Goal: Task Accomplishment & Management: Complete application form

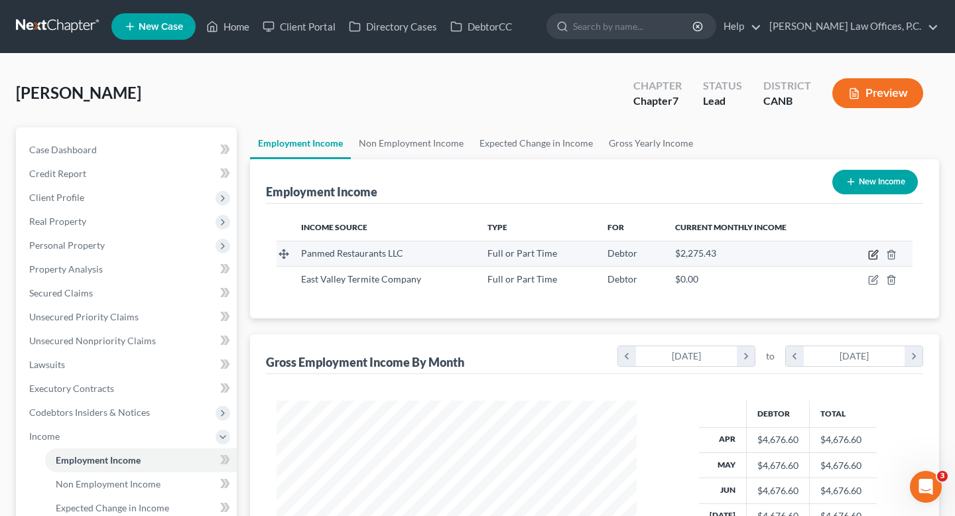
click at [870, 251] on icon "button" at bounding box center [873, 255] width 8 height 8
select select "0"
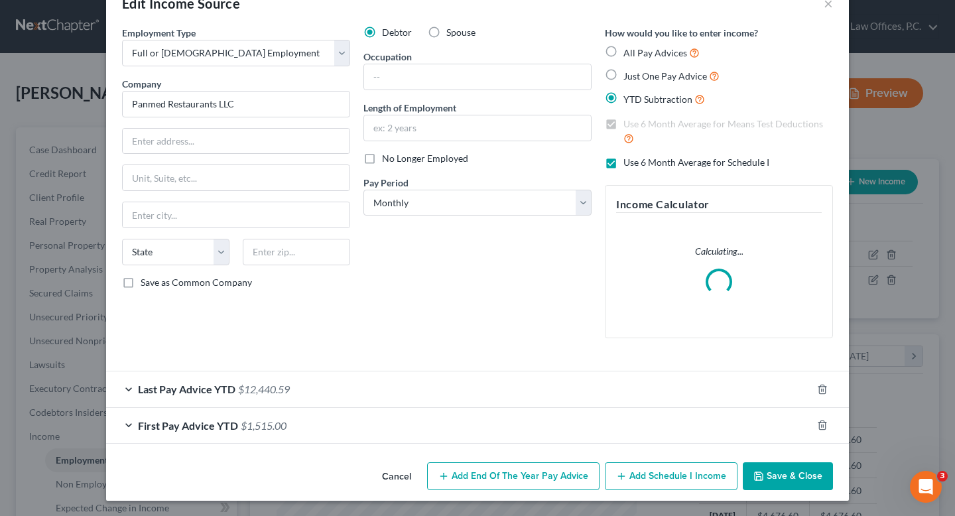
click at [466, 379] on div "Last Pay Advice YTD $12,440.59" at bounding box center [459, 389] width 706 height 35
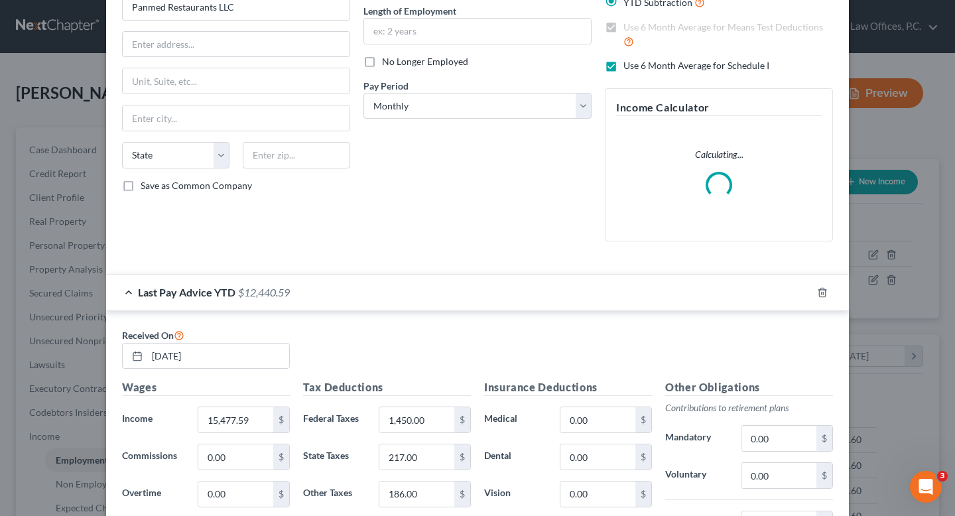
click at [486, 306] on div "Last Pay Advice YTD $12,440.59" at bounding box center [459, 292] width 706 height 35
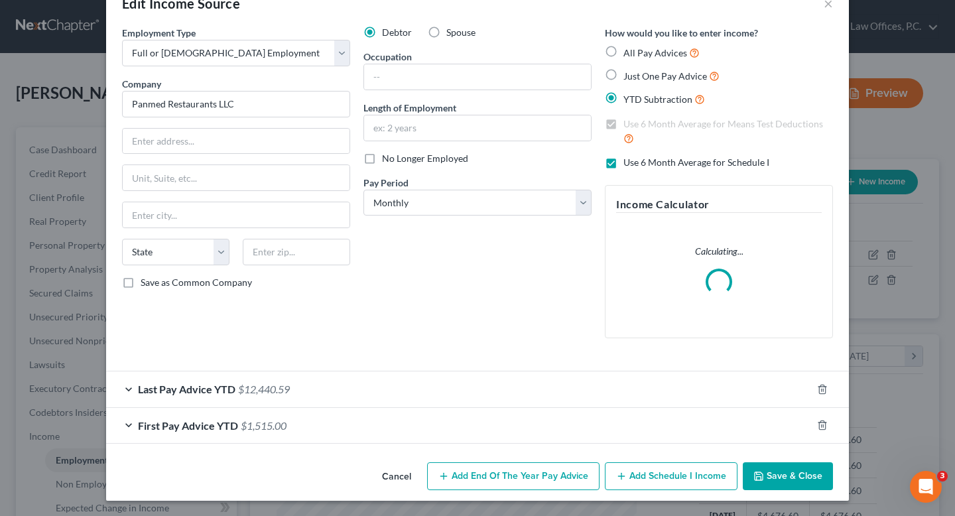
click at [458, 426] on div "First Pay Advice YTD $1,515.00" at bounding box center [459, 425] width 706 height 35
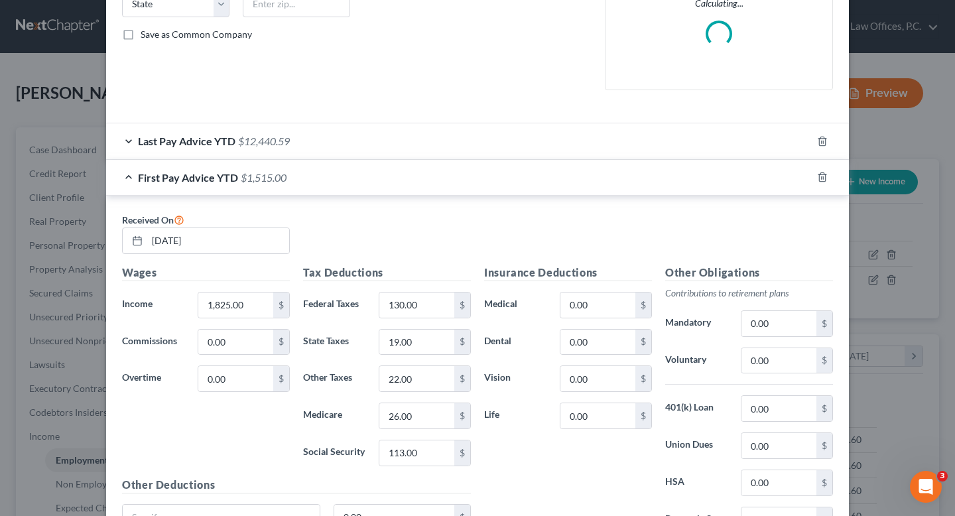
scroll to position [287, 0]
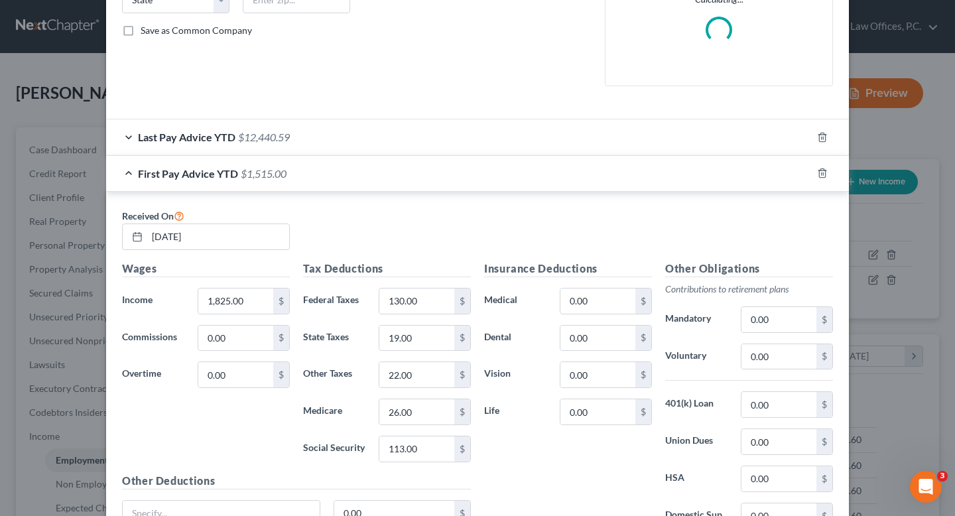
click at [435, 150] on div "Last Pay Advice YTD $12,440.59" at bounding box center [459, 136] width 706 height 35
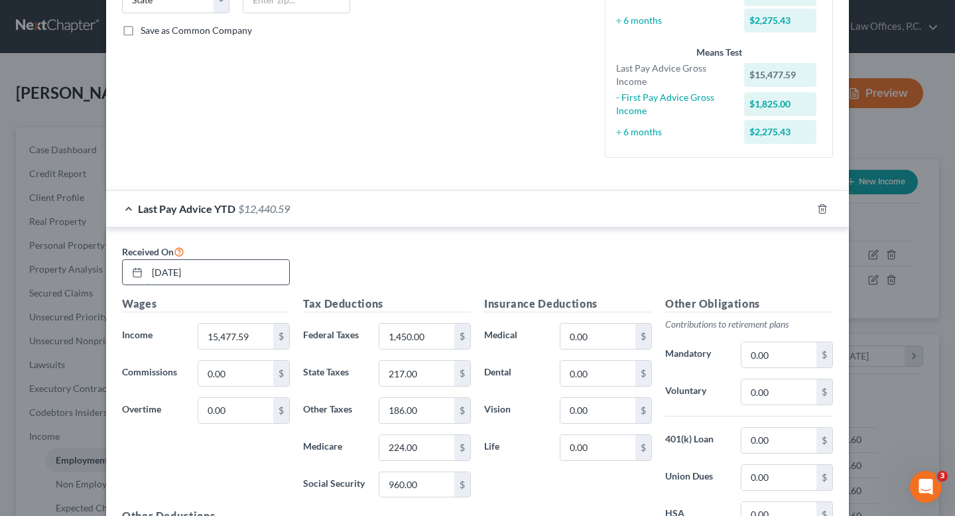
click at [176, 269] on input "[DATE]" at bounding box center [218, 272] width 142 height 25
type input "[DATE]"
click at [243, 343] on input "15,477.59" at bounding box center [235, 336] width 75 height 25
paste input "6,716.66"
type input "16,716.66"
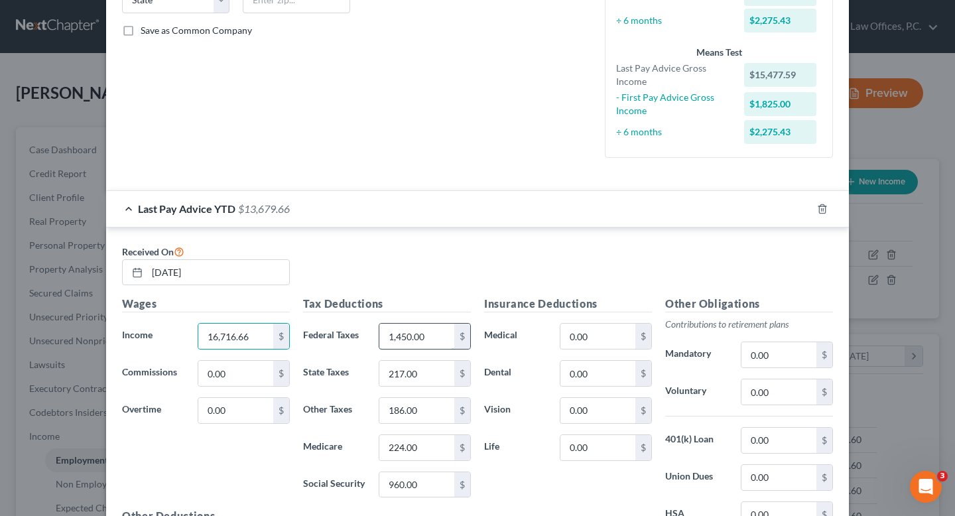
click at [433, 333] on input "1,450.00" at bounding box center [416, 336] width 75 height 25
type input "1,609.90"
type input "232.52"
type input "200.62"
type input "242.40"
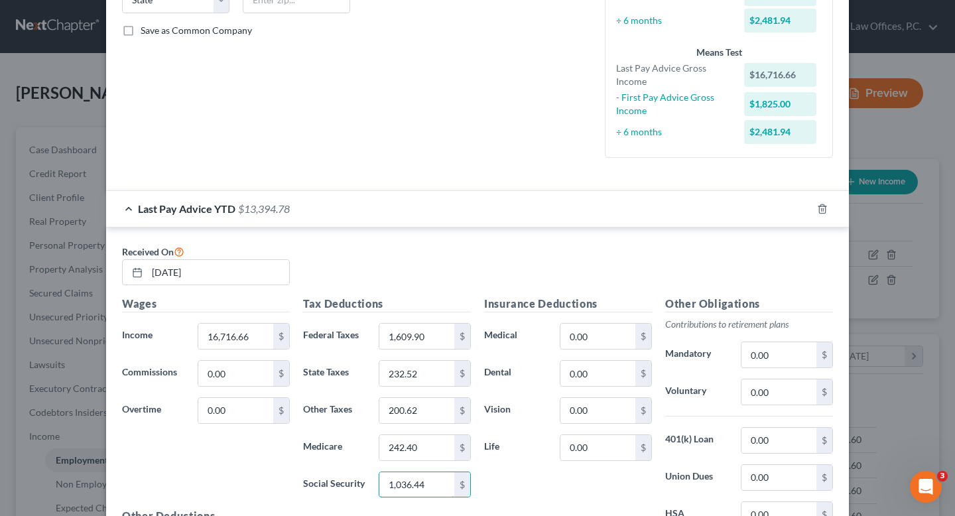
type input "1,036.44"
click at [423, 240] on div "Received On [DATE] Wages Income * 16,716.66 $ Commissions 0.00 $ Overtime 0.00 …" at bounding box center [477, 416] width 743 height 377
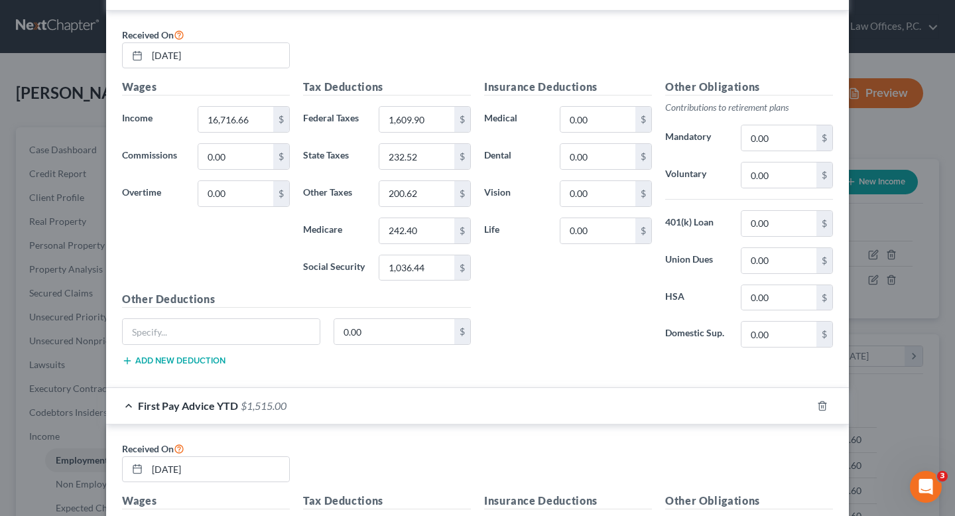
scroll to position [862, 0]
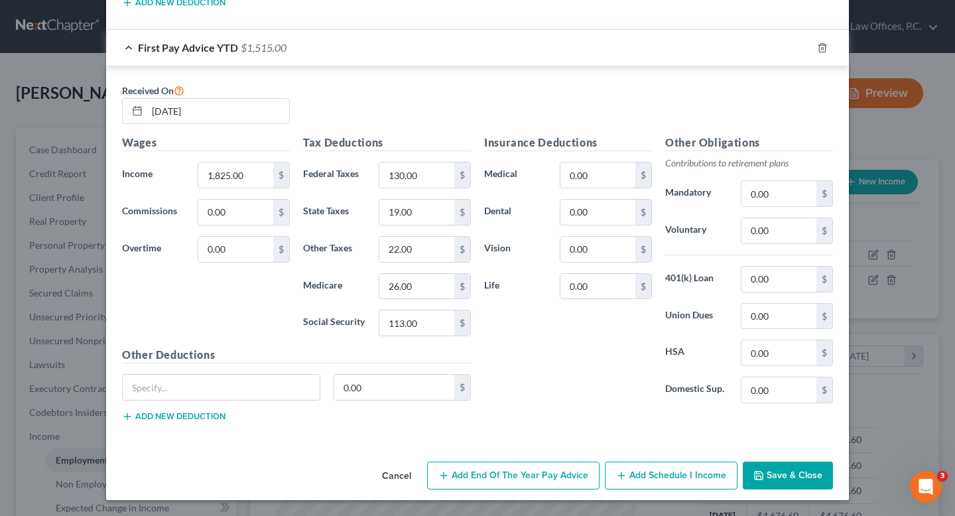
click at [804, 484] on button "Save & Close" at bounding box center [788, 476] width 90 height 28
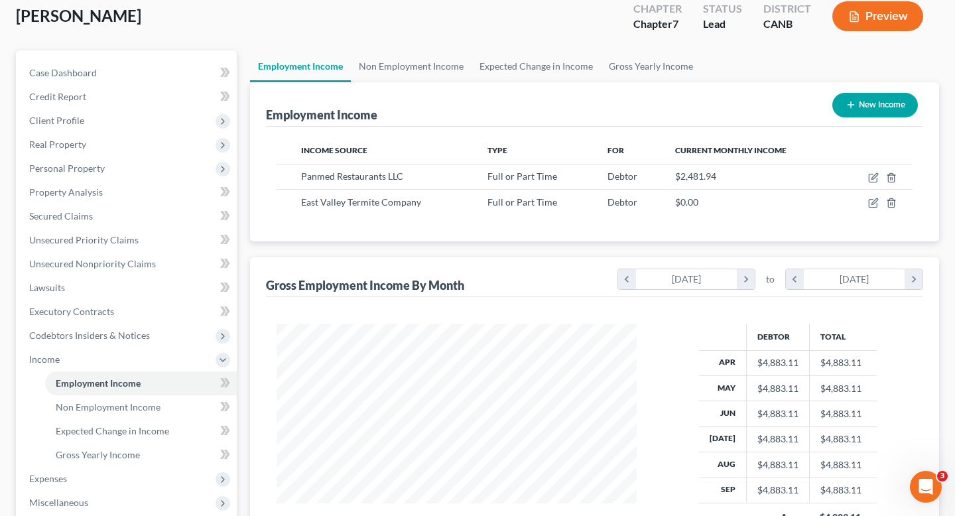
scroll to position [89, 0]
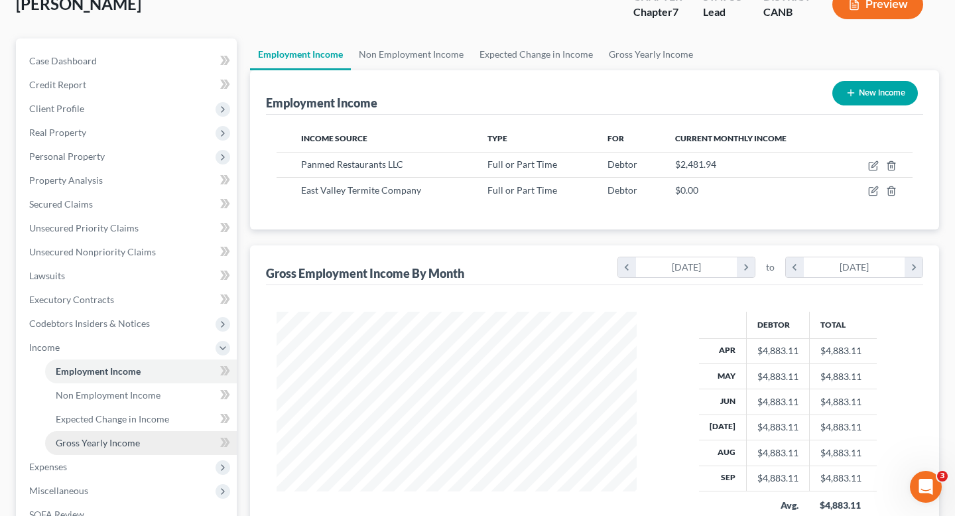
click at [153, 435] on link "Gross Yearly Income" at bounding box center [141, 443] width 192 height 24
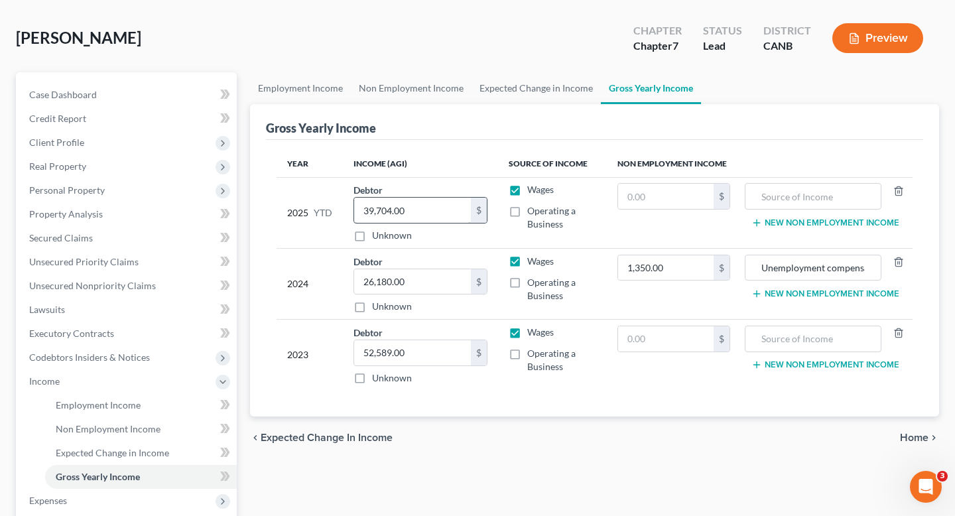
scroll to position [58, 0]
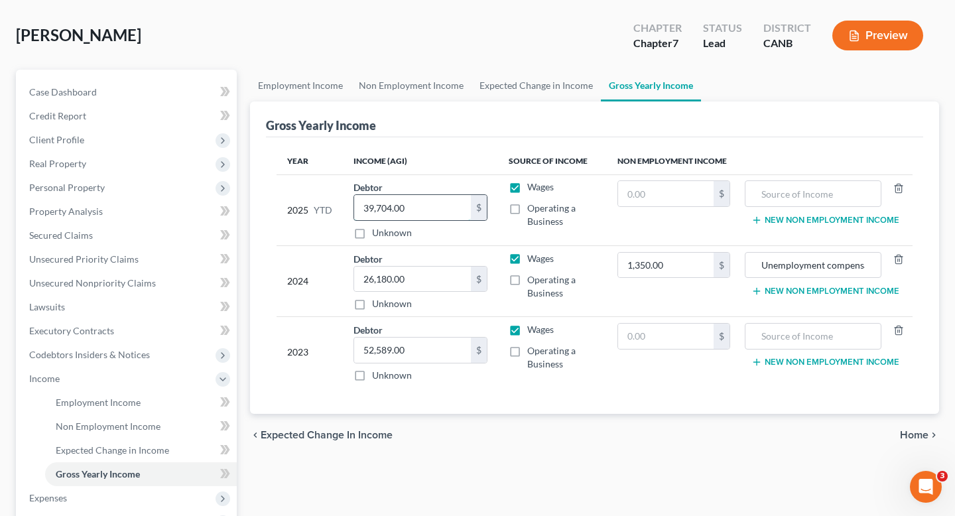
click at [423, 208] on input "39,704.00" at bounding box center [412, 207] width 117 height 25
paste input "40,943.76"
type input "40,943.76"
click at [441, 181] on div "Debtor 40,943.76 $ Unknown Balance Undetermined 40,943.76 $ Unknown" at bounding box center [421, 209] width 134 height 59
